Goal: Task Accomplishment & Management: Manage account settings

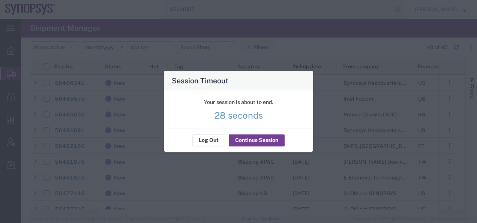
click at [245, 141] on button "Continue Session" at bounding box center [257, 140] width 56 height 12
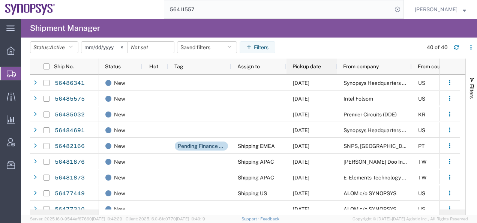
click at [304, 67] on span "Pickup date" at bounding box center [307, 66] width 29 height 6
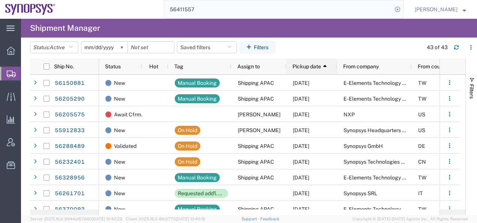
click at [304, 67] on span "Pickup date" at bounding box center [307, 66] width 29 height 6
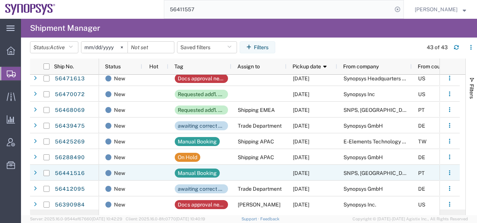
scroll to position [188, 0]
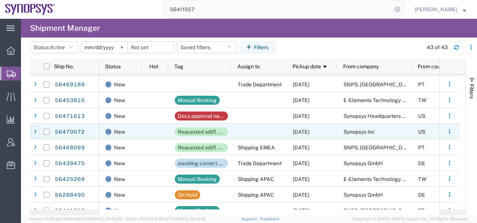
click at [34, 132] on icon at bounding box center [35, 131] width 3 height 5
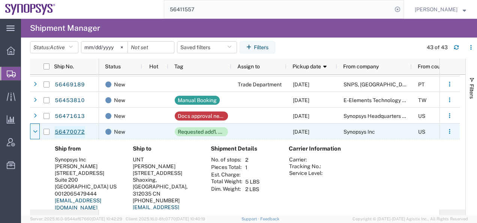
click at [67, 132] on link "56470072" at bounding box center [69, 132] width 31 height 12
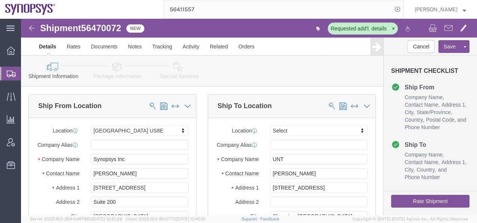
select select "63203"
select select
click link "Activity"
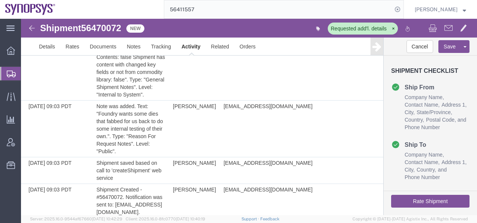
scroll to position [353, 0]
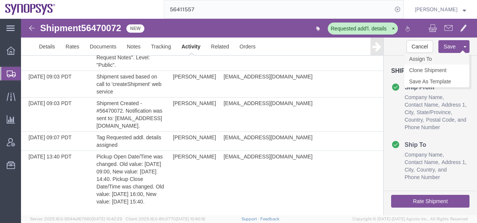
click at [427, 60] on link "Assign To" at bounding box center [437, 58] width 65 height 11
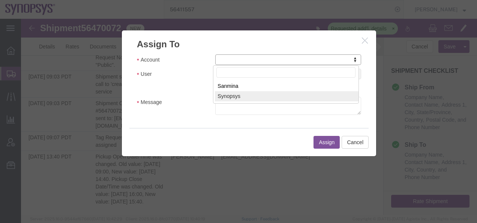
select select "117156"
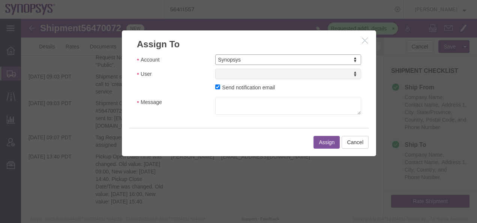
select select
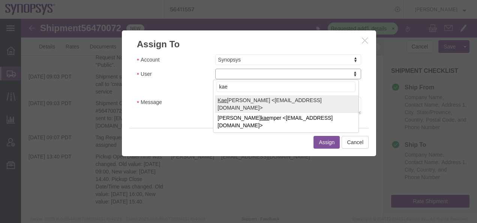
type input "kael"
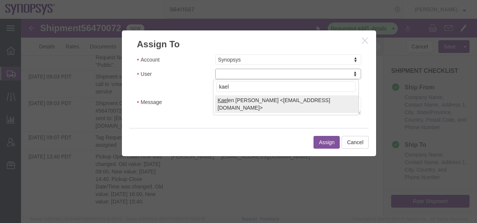
select select "98361"
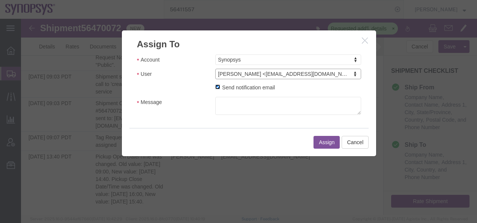
click at [216, 87] on input "Send notification email" at bounding box center [217, 86] width 5 height 5
checkbox input "false"
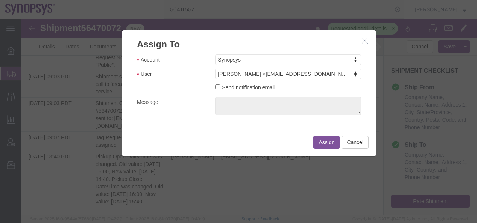
click at [320, 141] on button "Assign" at bounding box center [327, 142] width 26 height 13
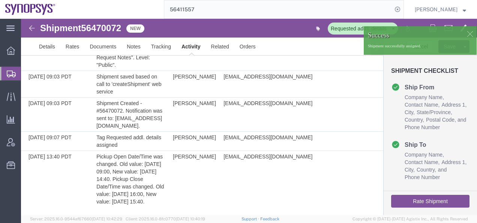
click at [33, 27] on img at bounding box center [31, 28] width 9 height 9
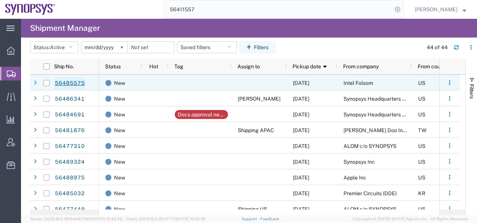
click at [71, 83] on link "56485575" at bounding box center [69, 83] width 31 height 12
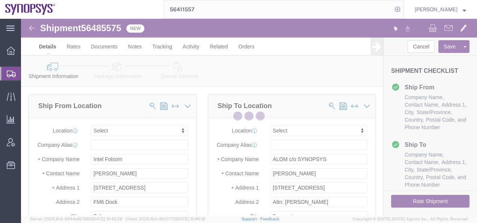
select select
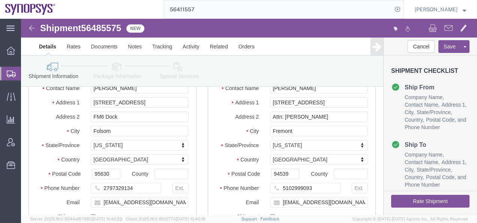
scroll to position [113, 0]
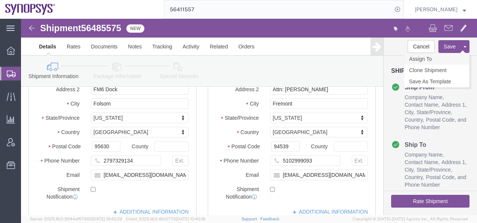
click link "Assign To"
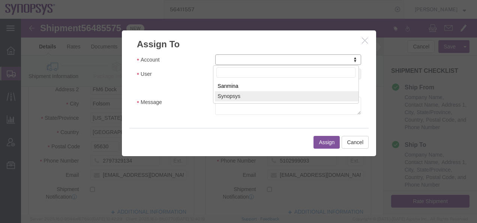
select select "117156"
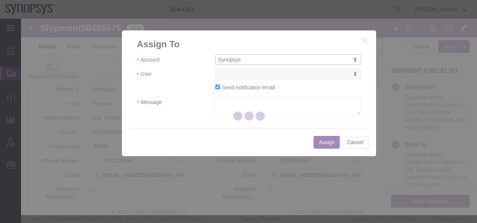
select select
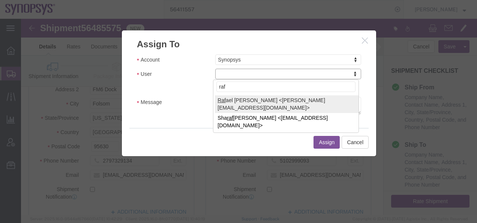
type input "raf"
select select "95522"
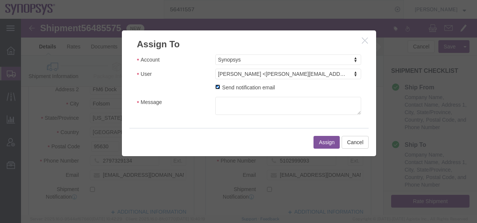
click input "Send notification email"
checkbox input "false"
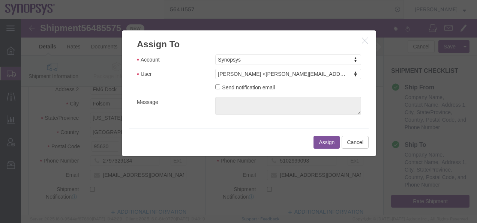
click button "Assign"
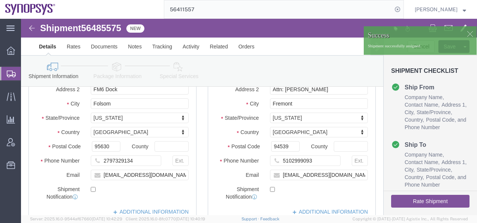
click img
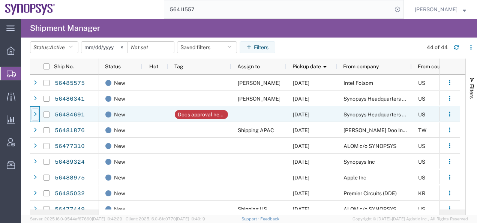
click at [35, 116] on icon at bounding box center [35, 114] width 3 height 5
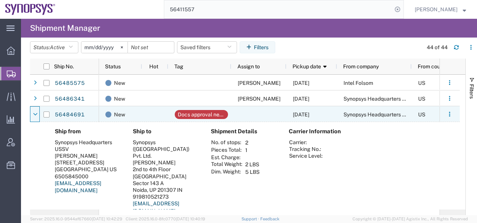
click at [35, 116] on icon at bounding box center [35, 114] width 5 height 5
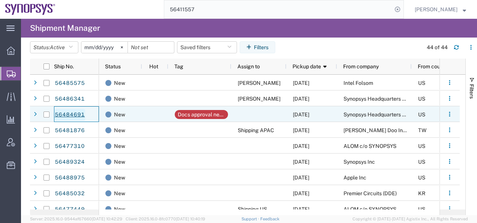
click at [68, 113] on link "56484691" at bounding box center [69, 115] width 31 height 12
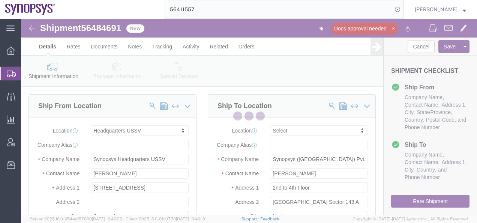
select select "63204"
select select
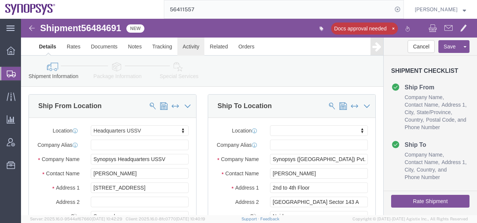
click link "Activity"
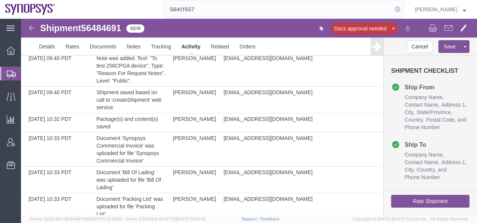
scroll to position [547, 0]
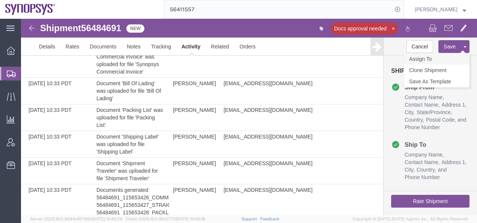
click at [428, 60] on link "Assign To" at bounding box center [437, 58] width 65 height 11
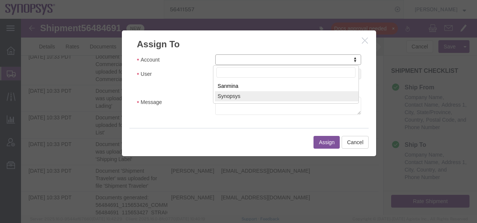
select select "117156"
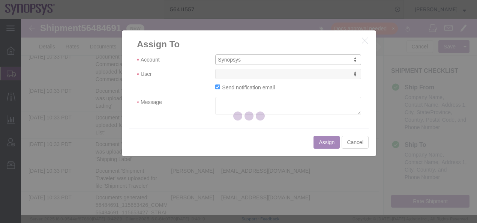
select select
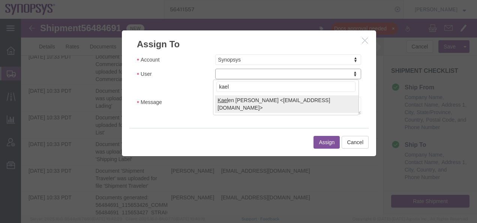
type input "kael"
select select "98361"
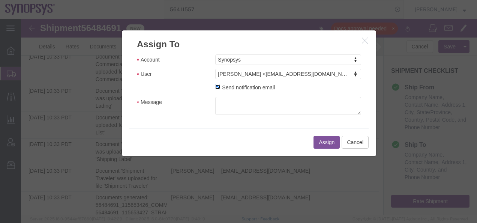
click at [215, 89] on input "Send notification email" at bounding box center [217, 86] width 5 height 5
checkbox input "false"
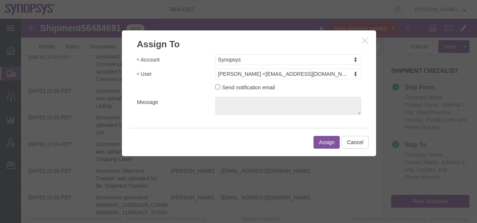
click at [326, 142] on button "Assign" at bounding box center [327, 142] width 26 height 13
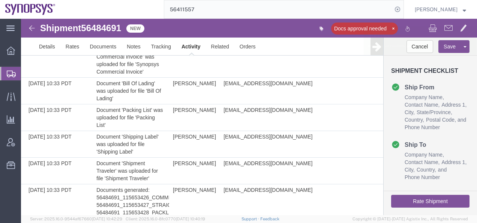
click at [30, 29] on img at bounding box center [31, 28] width 9 height 9
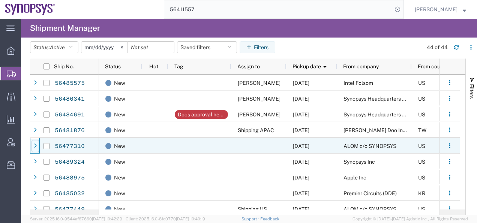
click at [36, 146] on icon at bounding box center [35, 145] width 3 height 5
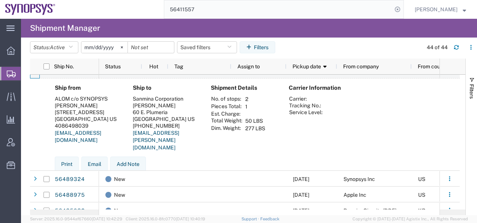
scroll to position [38, 0]
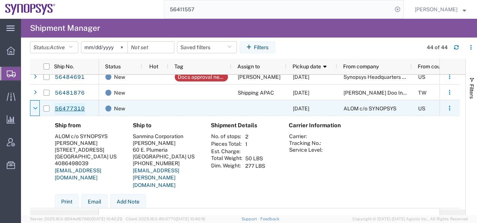
click at [62, 108] on link "56477310" at bounding box center [69, 109] width 31 height 12
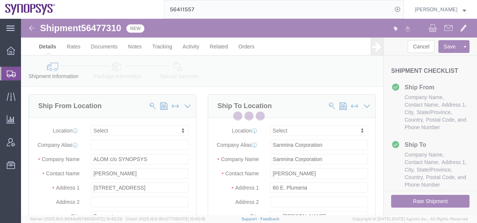
select select
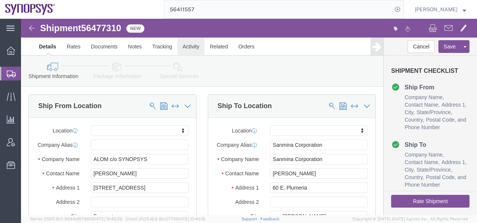
click link "Activity"
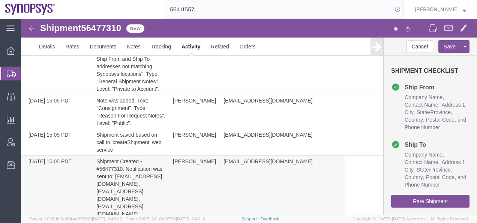
scroll to position [349, 0]
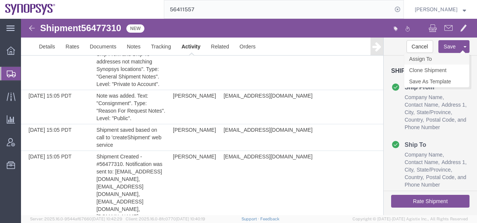
click at [429, 57] on link "Assign To" at bounding box center [437, 58] width 65 height 11
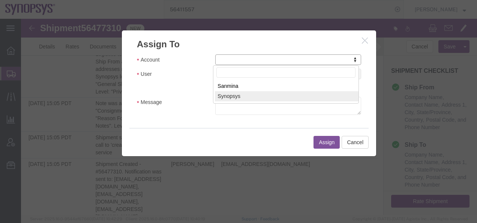
select select "117156"
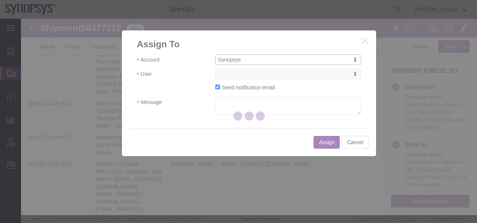
select select
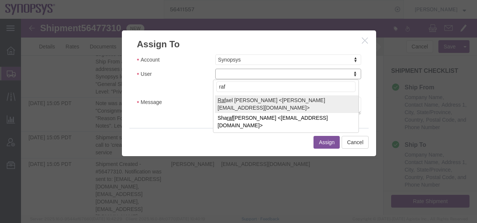
type input "raf"
select select "95522"
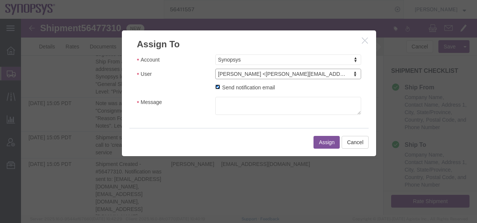
click at [217, 89] on input "Send notification email" at bounding box center [217, 86] width 5 height 5
checkbox input "false"
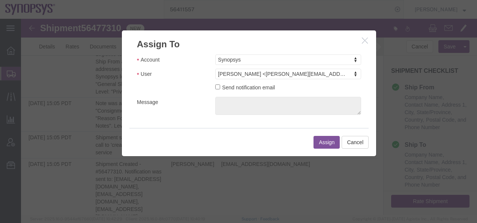
click at [326, 143] on button "Assign" at bounding box center [327, 142] width 26 height 13
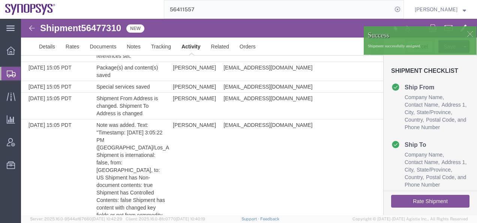
scroll to position [0, 0]
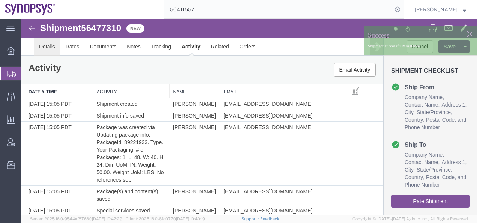
click at [48, 46] on link "Details" at bounding box center [47, 47] width 27 height 18
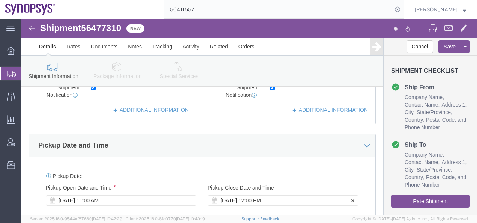
scroll to position [263, 0]
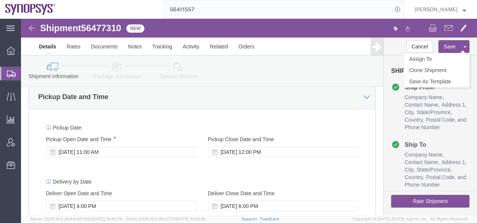
click button "Save"
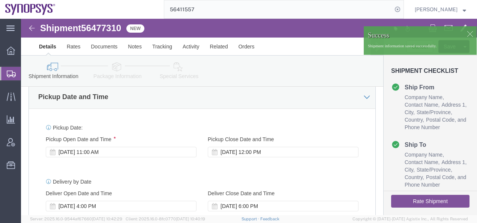
click img
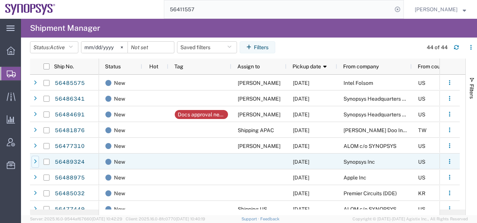
click at [36, 162] on icon at bounding box center [35, 161] width 3 height 5
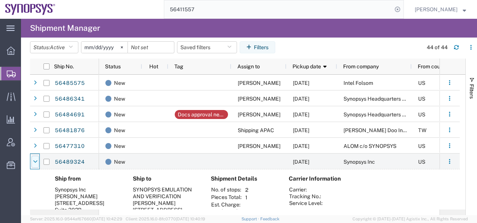
scroll to position [38, 0]
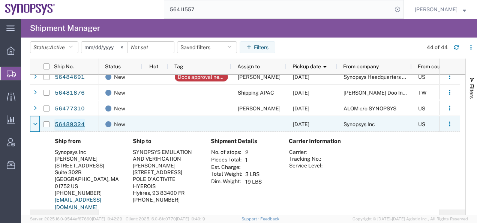
click at [70, 122] on link "56489324" at bounding box center [69, 125] width 31 height 12
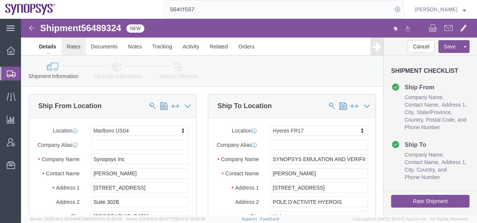
select select "63193"
select select "63105"
click link "Package Information"
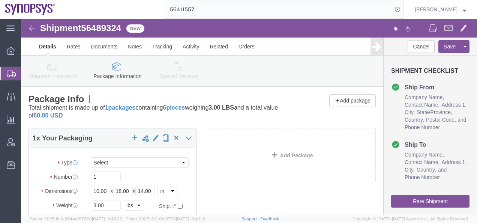
click icon
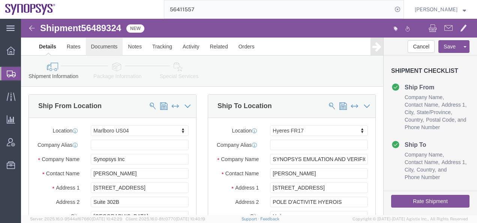
click link "Documents"
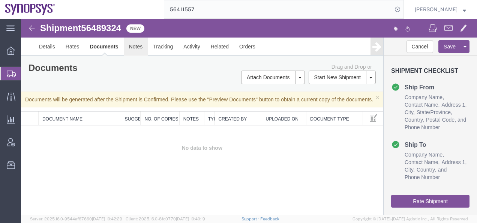
click at [138, 48] on link "Notes" at bounding box center [136, 47] width 24 height 18
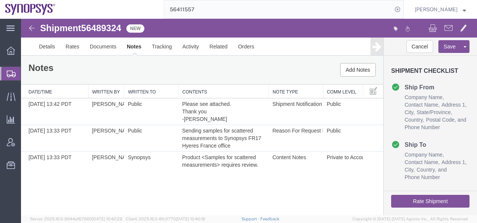
click at [419, 203] on button "Rate Shipment" at bounding box center [430, 201] width 78 height 13
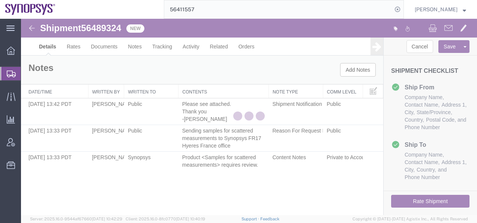
select select "63193"
select select "63105"
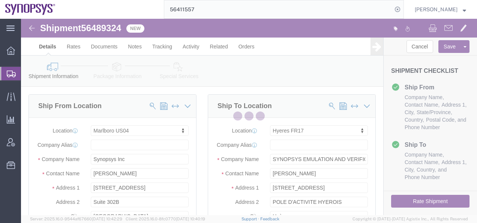
select select "63193"
select select "63105"
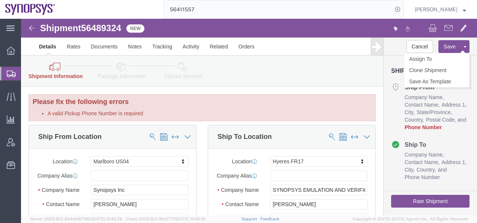
click button "Save"
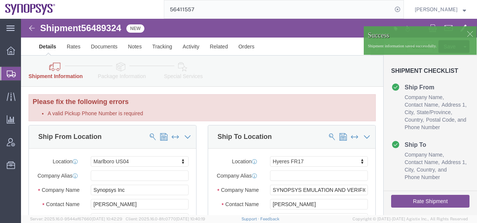
click div
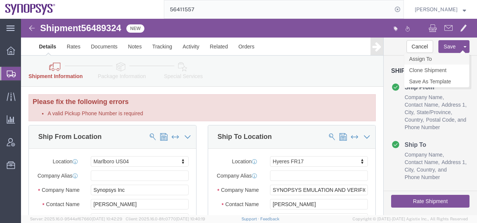
click link "Assign To"
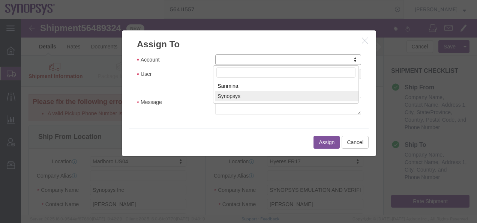
select select "117156"
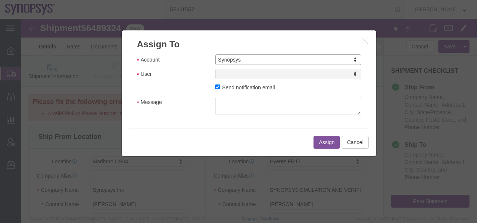
select select
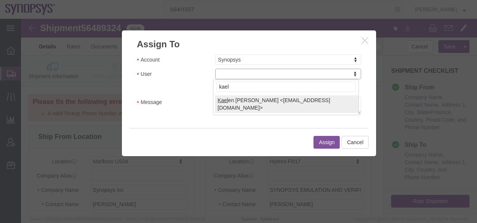
type input "kael"
select select "98361"
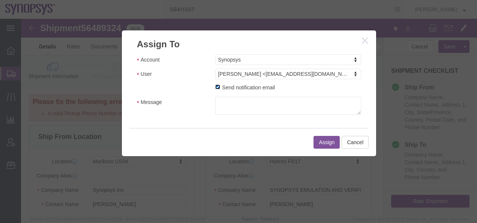
click input "Send notification email"
checkbox input "false"
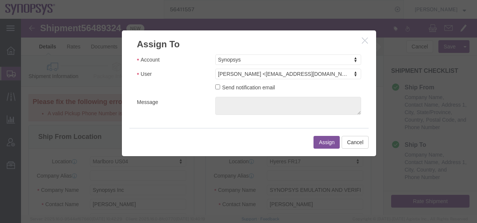
click button "Assign"
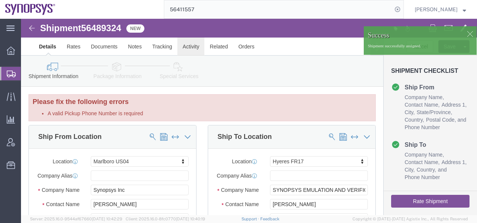
click link "Activity"
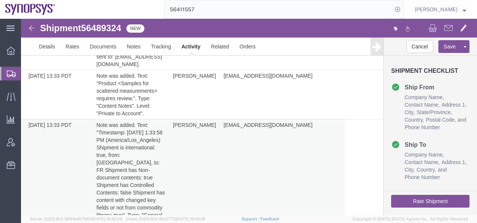
scroll to position [671, 0]
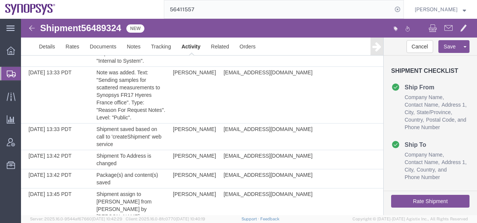
click at [31, 27] on img at bounding box center [31, 28] width 9 height 9
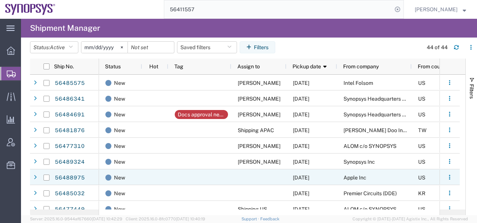
scroll to position [38, 0]
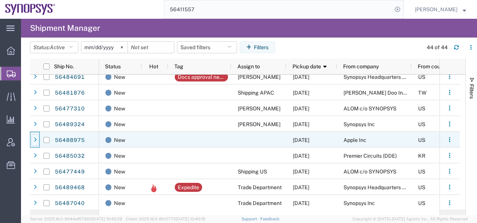
click at [35, 141] on icon at bounding box center [35, 139] width 3 height 5
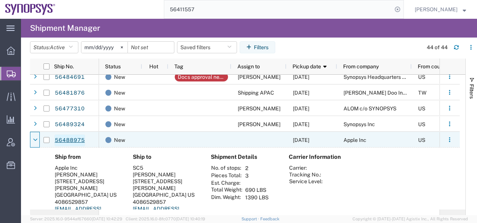
click at [66, 138] on link "56488975" at bounding box center [69, 140] width 31 height 12
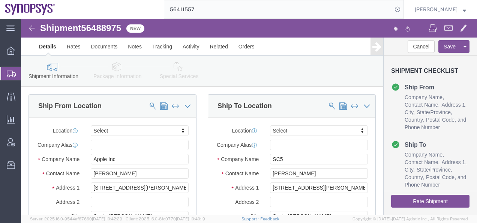
select select
click link "Activity"
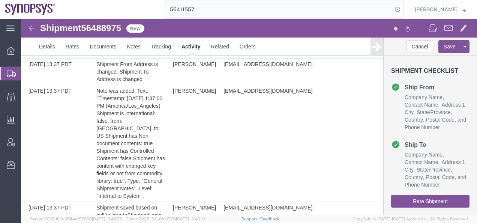
scroll to position [1894, 0]
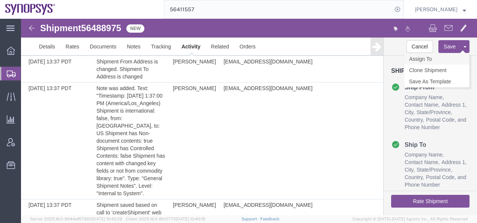
click at [434, 59] on link "Assign To" at bounding box center [437, 58] width 65 height 11
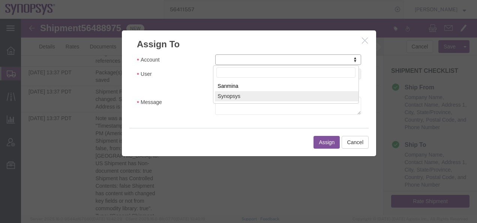
drag, startPoint x: 232, startPoint y: 96, endPoint x: 250, endPoint y: 104, distance: 20.0
select select "117156"
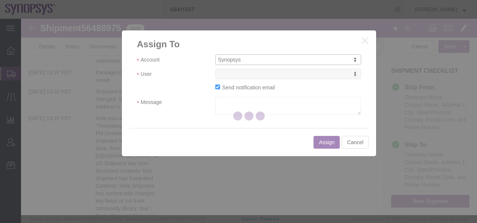
select select
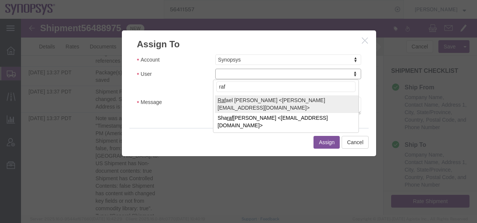
type input "raf"
select select "95522"
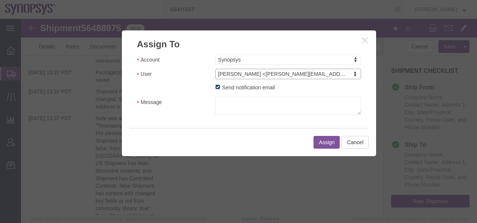
click at [215, 89] on input "Send notification email" at bounding box center [217, 86] width 5 height 5
checkbox input "false"
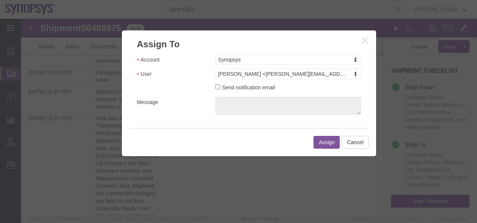
click at [319, 139] on button "Assign" at bounding box center [327, 142] width 26 height 13
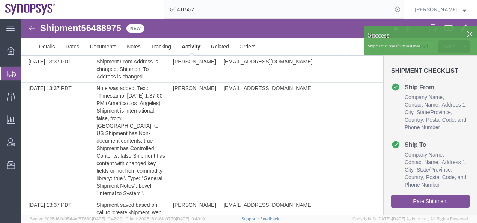
click at [30, 26] on img at bounding box center [31, 28] width 9 height 9
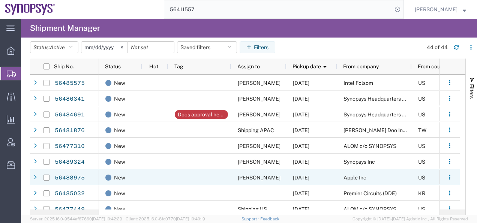
scroll to position [38, 0]
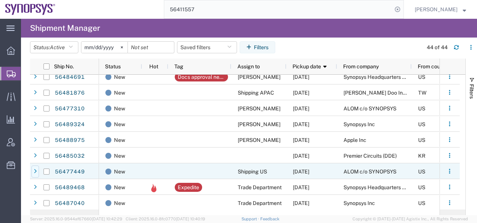
click at [35, 172] on icon at bounding box center [35, 171] width 3 height 5
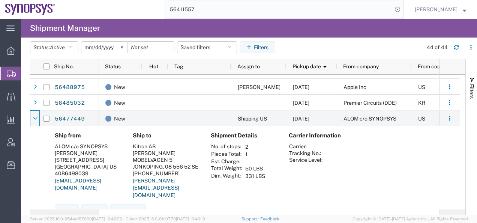
scroll to position [113, 0]
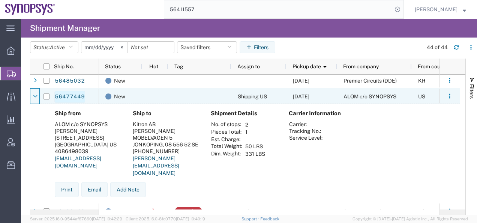
click at [69, 96] on link "56477449" at bounding box center [69, 97] width 31 height 12
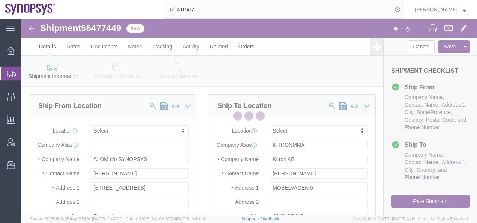
select select
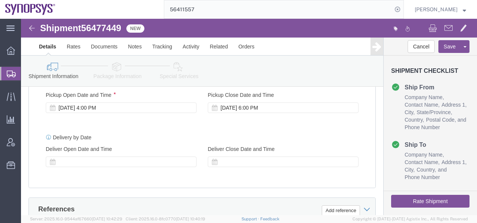
scroll to position [263, 0]
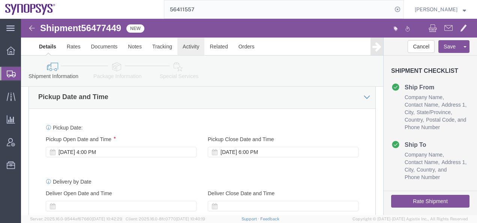
click link "Activity"
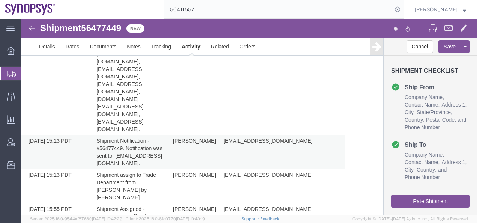
scroll to position [535, 0]
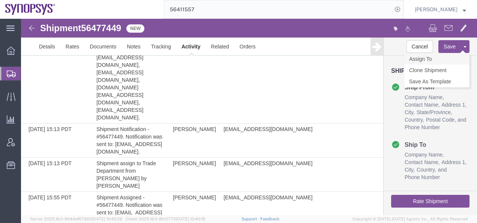
click at [427, 57] on link "Assign To" at bounding box center [437, 58] width 65 height 11
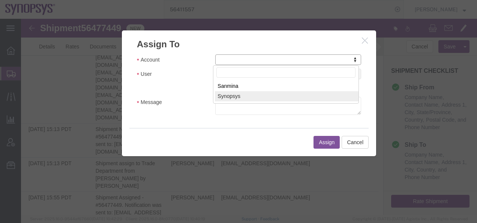
select select "117156"
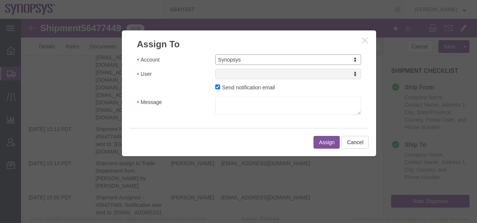
select select
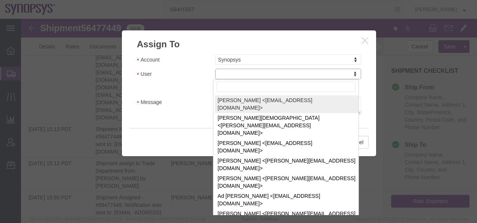
drag, startPoint x: 250, startPoint y: 96, endPoint x: 229, endPoint y: 77, distance: 28.2
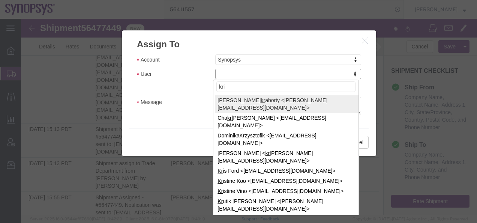
type input "[PERSON_NAME]"
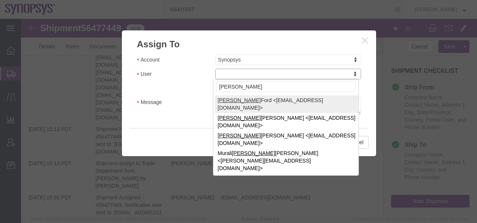
select select "98360"
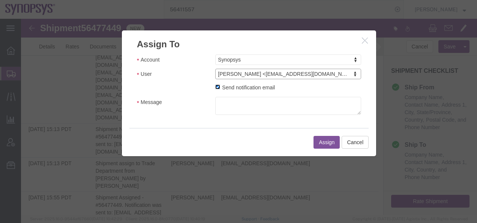
drag, startPoint x: 217, startPoint y: 87, endPoint x: 225, endPoint y: 90, distance: 8.0
click at [217, 87] on input "Send notification email" at bounding box center [217, 86] width 5 height 5
checkbox input "false"
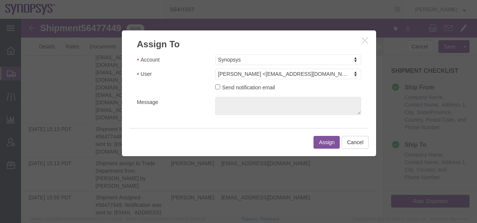
click at [322, 144] on button "Assign" at bounding box center [327, 142] width 26 height 13
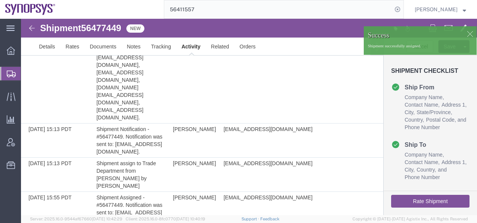
click at [31, 28] on img at bounding box center [31, 28] width 9 height 9
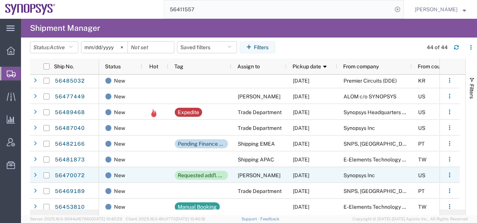
scroll to position [150, 0]
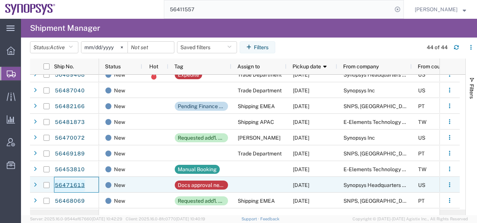
click at [67, 184] on link "56471613" at bounding box center [69, 185] width 31 height 12
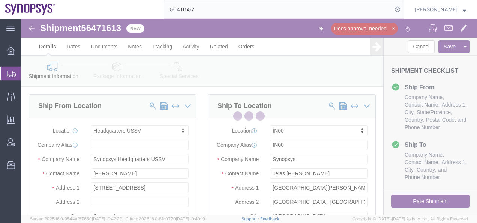
select select "63204"
select select "73151"
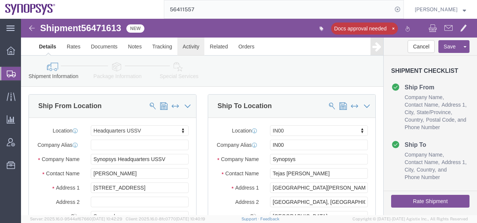
click link "Activity"
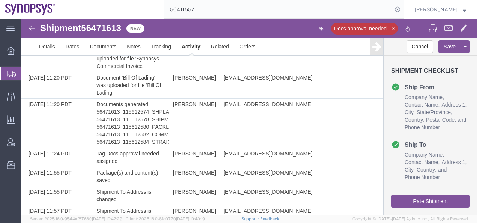
scroll to position [627, 0]
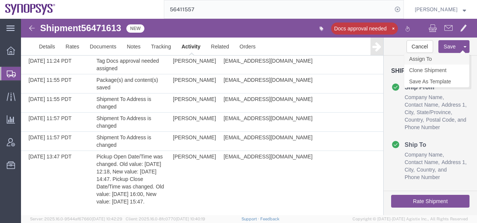
click at [423, 60] on link "Assign To" at bounding box center [437, 58] width 65 height 11
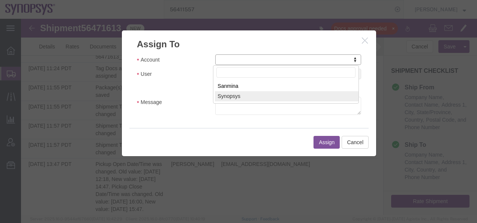
select select "117156"
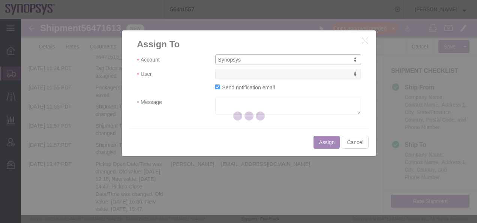
select select
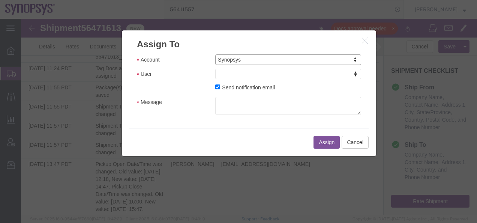
drag, startPoint x: 242, startPoint y: 94, endPoint x: 221, endPoint y: 75, distance: 28.2
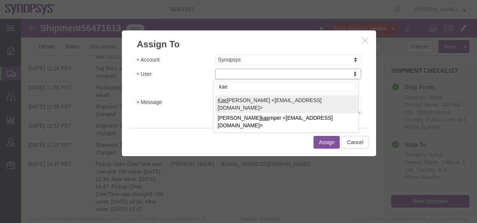
type input "kael"
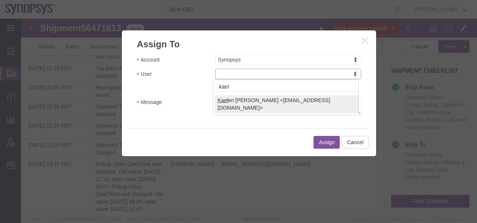
select select "98361"
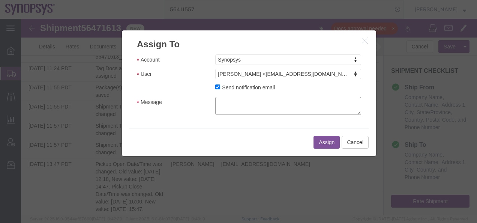
click at [232, 101] on textarea "Message" at bounding box center [288, 106] width 146 height 18
type textarea "Kaelen, I see a number of shipments in AGX assigned to you. As you know, that i…"
click at [321, 142] on button "Assign" at bounding box center [327, 142] width 26 height 13
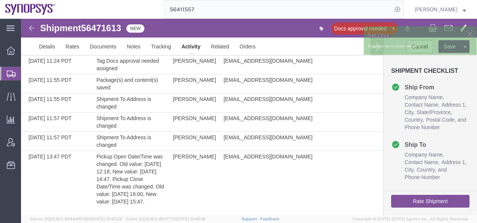
click at [30, 29] on img at bounding box center [31, 28] width 9 height 9
